Goal: Transaction & Acquisition: Obtain resource

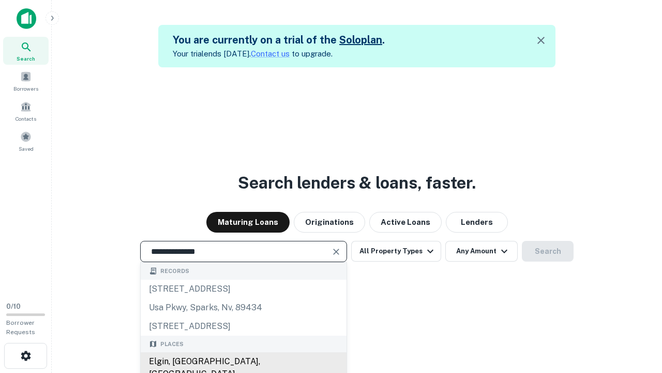
click at [243, 361] on div "Elgin, [GEOGRAPHIC_DATA], [GEOGRAPHIC_DATA]" at bounding box center [244, 367] width 206 height 31
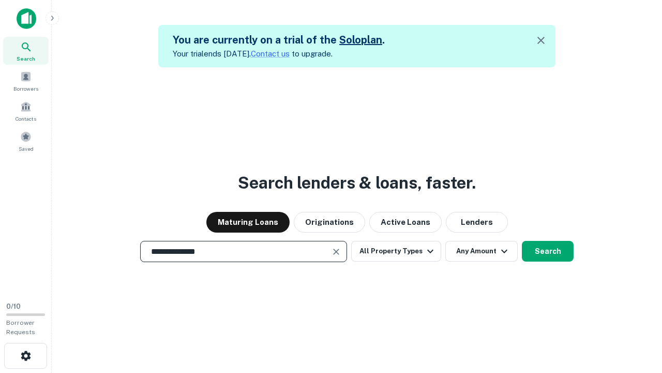
scroll to position [17, 0]
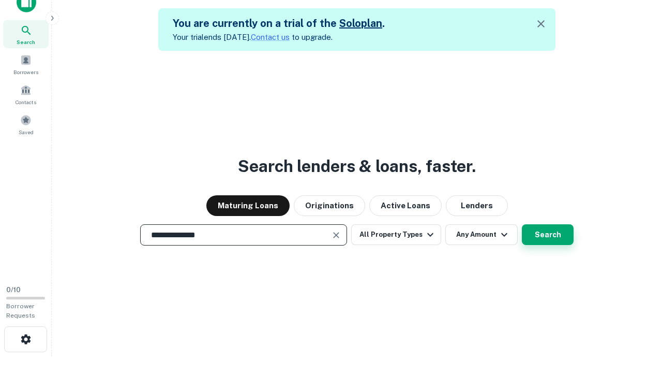
type input "**********"
click at [522, 224] on button "Search" at bounding box center [548, 234] width 52 height 21
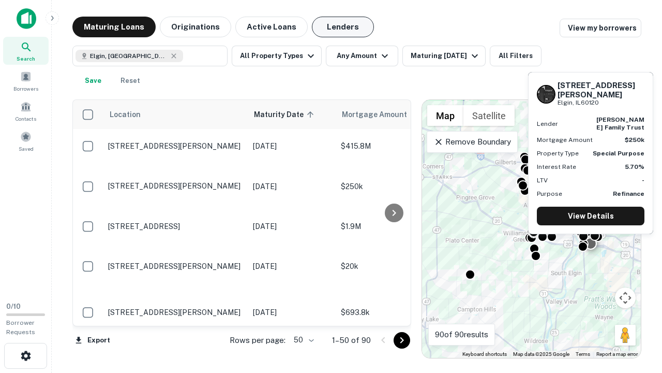
click at [343, 27] on button "Lenders" at bounding box center [343, 27] width 62 height 21
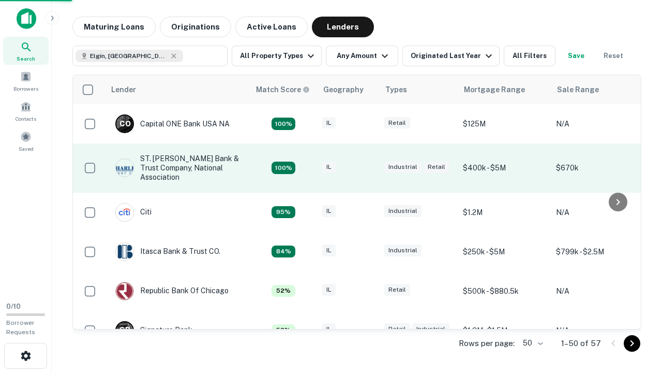
click at [367, 168] on div "IL" at bounding box center [348, 168] width 52 height 14
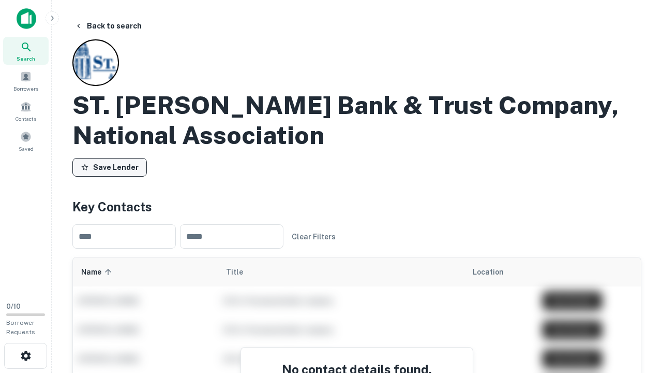
click at [110, 167] on button "Save Lender" at bounding box center [109, 167] width 75 height 19
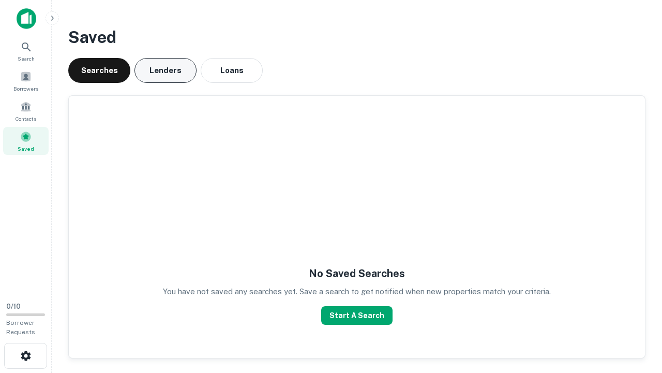
click at [166, 70] on button "Lenders" at bounding box center [166, 70] width 62 height 25
